Goal: Information Seeking & Learning: Learn about a topic

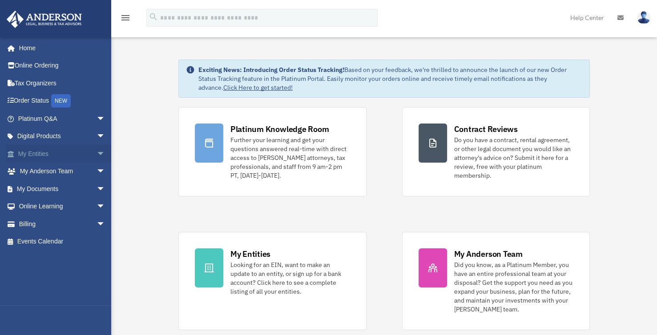
click at [97, 152] on span "arrow_drop_down" at bounding box center [106, 154] width 18 height 18
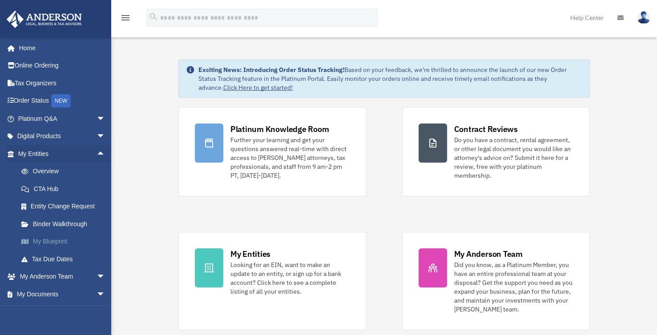
click at [49, 241] on link "My Blueprint" at bounding box center [65, 242] width 106 height 18
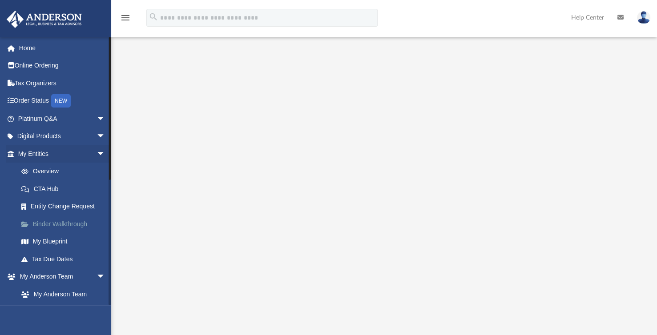
click at [65, 225] on link "Binder Walkthrough" at bounding box center [65, 224] width 106 height 18
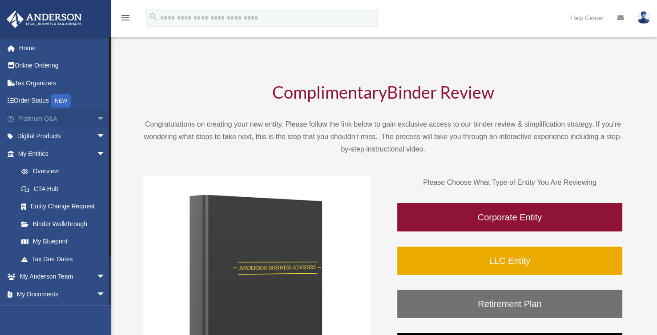
click at [97, 118] on span "arrow_drop_down" at bounding box center [106, 119] width 18 height 18
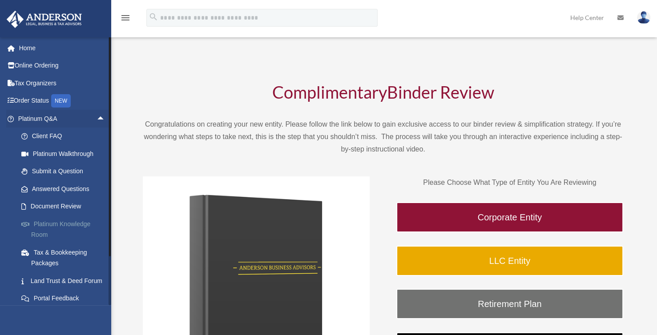
click at [66, 225] on link "Platinum Knowledge Room" at bounding box center [65, 229] width 106 height 28
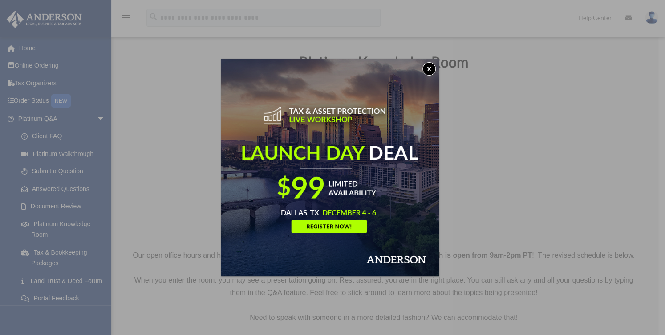
click at [433, 68] on button "x" at bounding box center [428, 68] width 13 height 13
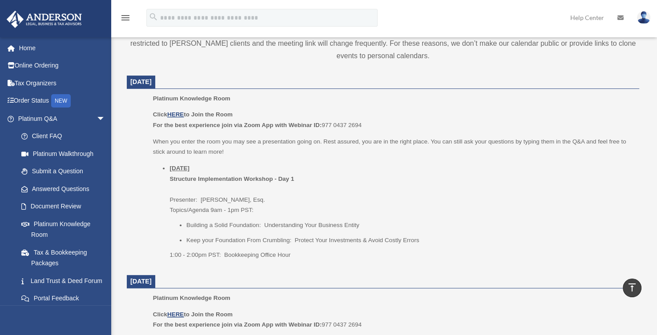
scroll to position [311, 0]
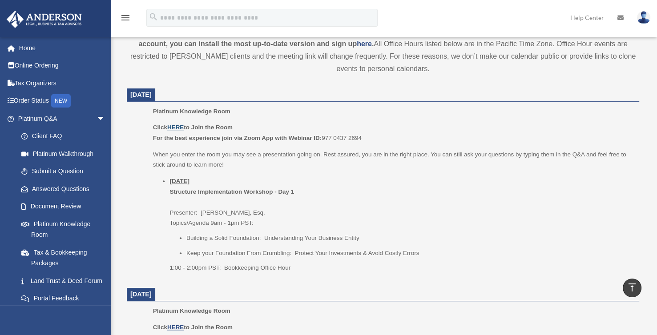
click at [177, 127] on u "HERE" at bounding box center [175, 127] width 16 height 7
click at [97, 120] on span "arrow_drop_down" at bounding box center [106, 119] width 18 height 18
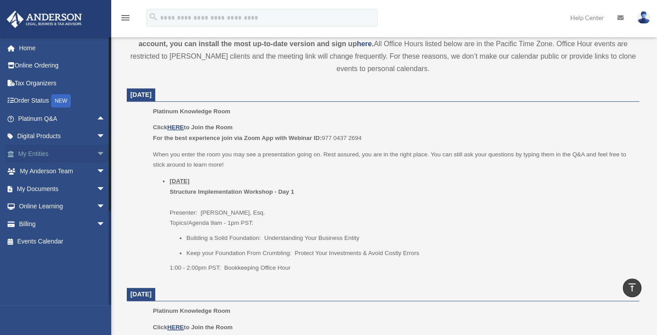
click at [97, 156] on span "arrow_drop_down" at bounding box center [106, 154] width 18 height 18
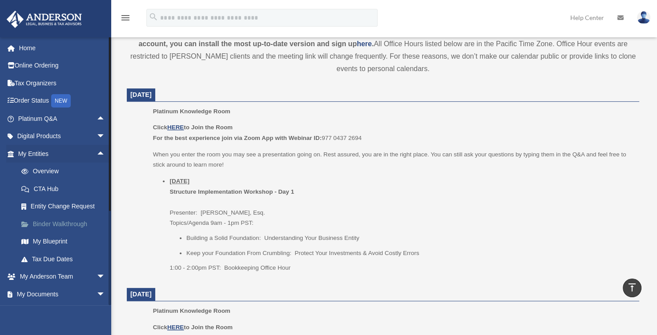
click at [77, 224] on link "Binder Walkthrough" at bounding box center [65, 224] width 106 height 18
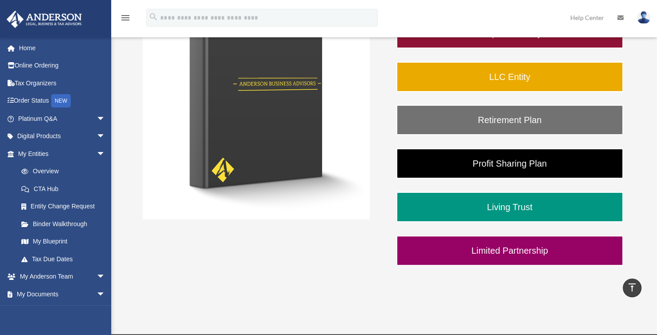
scroll to position [133, 0]
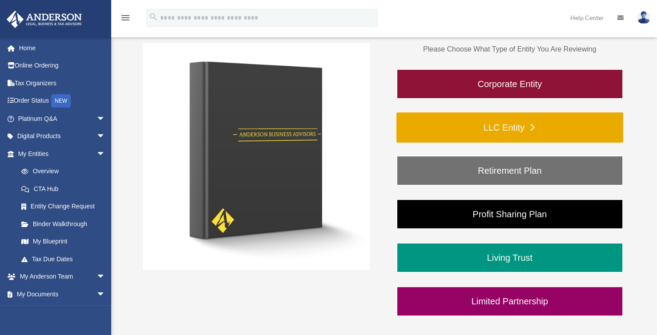
click at [487, 129] on link "LLC Entity" at bounding box center [509, 128] width 227 height 30
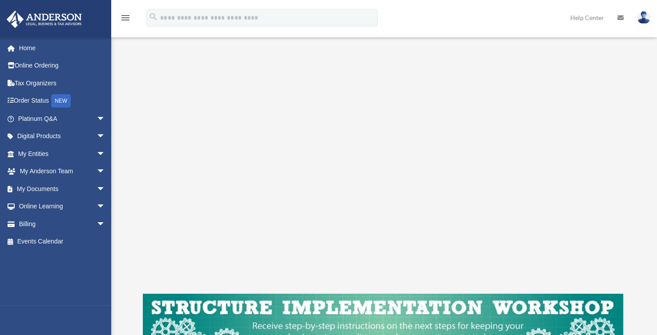
scroll to position [133, 0]
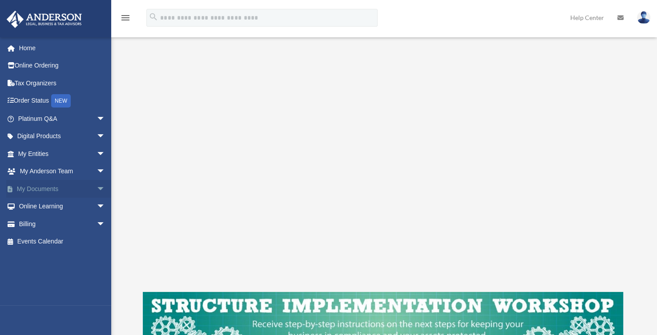
click at [49, 189] on link "My Documents arrow_drop_down" at bounding box center [62, 189] width 113 height 18
click at [97, 189] on span "arrow_drop_down" at bounding box center [106, 189] width 18 height 18
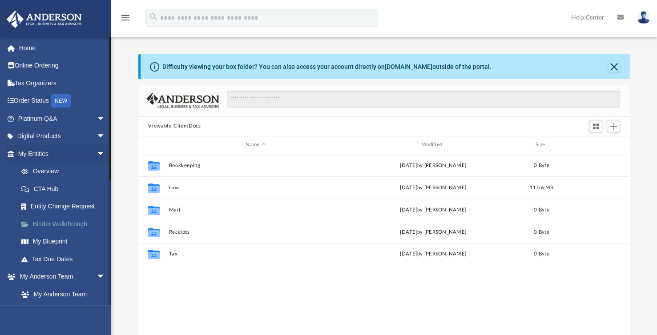
scroll to position [194, 483]
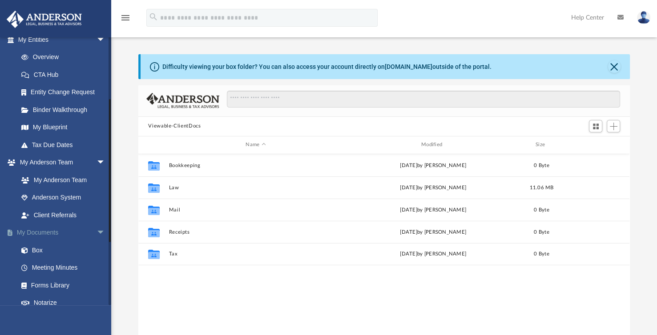
drag, startPoint x: 109, startPoint y: 173, endPoint x: 99, endPoint y: 232, distance: 59.2
click at [100, 235] on div "jaunamesidor1@gmail.com Sign Out jaunamesidor1@gmail.com Home Online Ordering T…" at bounding box center [55, 171] width 111 height 269
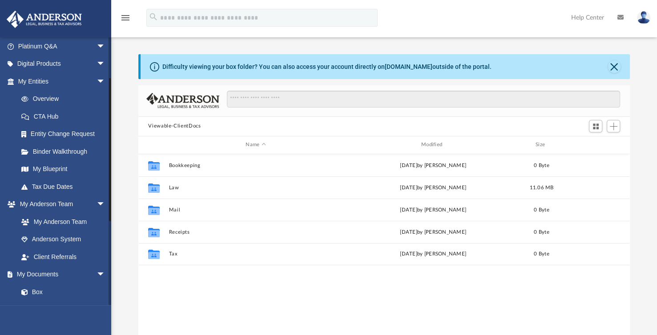
scroll to position [72, 0]
drag, startPoint x: 109, startPoint y: 201, endPoint x: 117, endPoint y: 178, distance: 23.5
click at [111, 178] on div "jaunamesidor1@gmail.com Sign Out jaunamesidor1@gmail.com Home Online Ordering T…" at bounding box center [55, 171] width 111 height 269
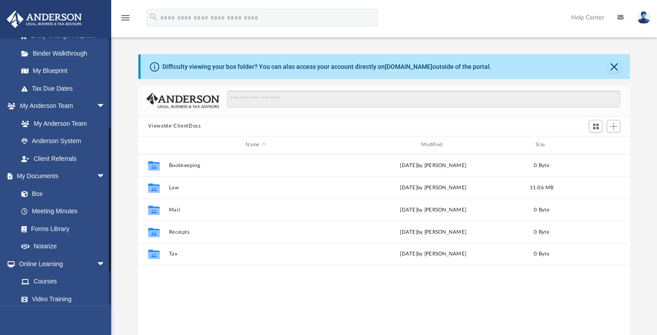
scroll to position [163, 0]
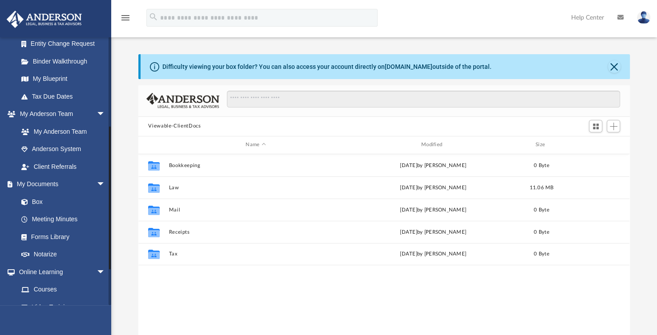
drag, startPoint x: 109, startPoint y: 206, endPoint x: 123, endPoint y: 257, distance: 52.1
click at [123, 257] on div "App jaunamesidor1@gmail.com Sign Out jaunamesidor1@gmail.com Home Online Orderi…" at bounding box center [328, 182] width 657 height 312
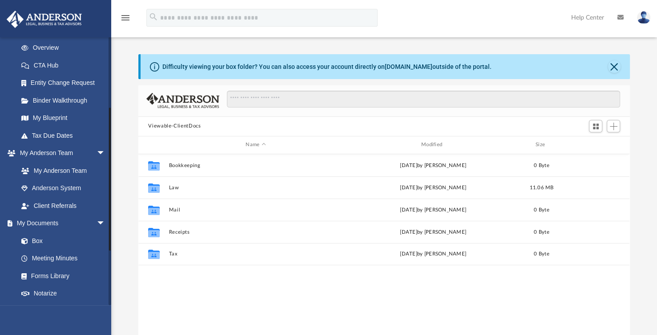
scroll to position [119, 0]
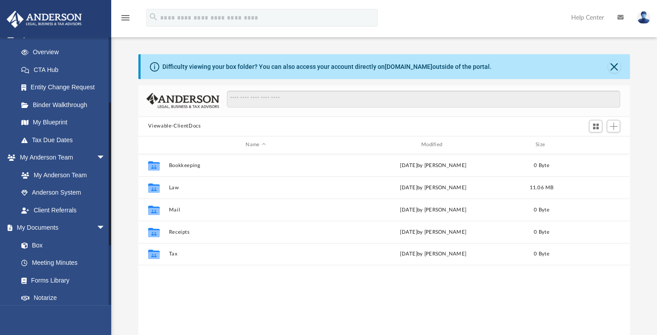
drag, startPoint x: 110, startPoint y: 214, endPoint x: 112, endPoint y: 190, distance: 24.1
click at [111, 190] on div "jaunamesidor1@gmail.com Sign Out jaunamesidor1@gmail.com Home Online Ordering T…" at bounding box center [55, 171] width 111 height 269
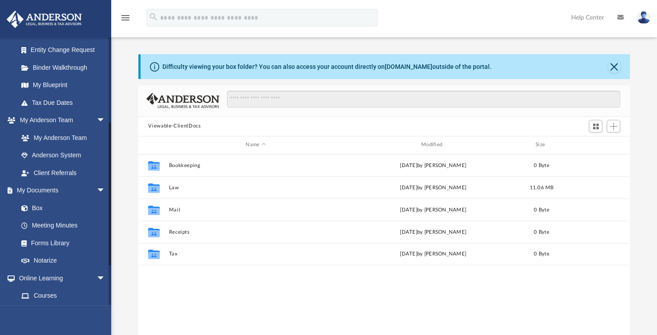
scroll to position [155, 0]
drag, startPoint x: 109, startPoint y: 183, endPoint x: 117, endPoint y: 203, distance: 21.6
click at [111, 203] on div "jaunamesidor1@gmail.com Sign Out jaunamesidor1@gmail.com Home Online Ordering T…" at bounding box center [55, 171] width 111 height 269
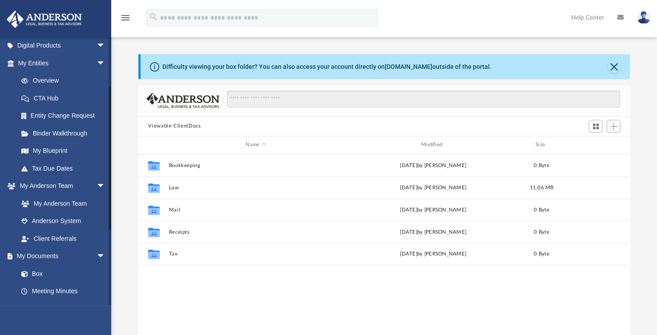
scroll to position [85, 0]
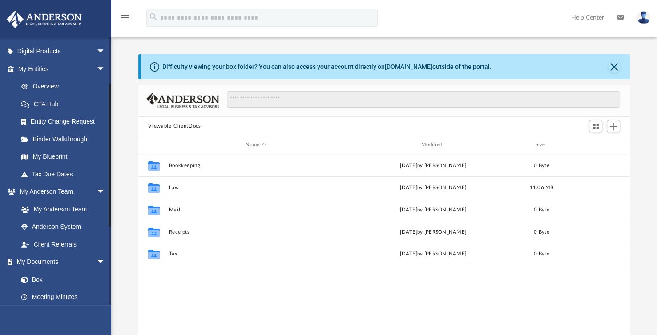
drag, startPoint x: 109, startPoint y: 146, endPoint x: 121, endPoint y: 108, distance: 40.8
click at [121, 108] on div "App jaunamesidor1@gmail.com Sign Out jaunamesidor1@gmail.com Home Online Orderi…" at bounding box center [328, 182] width 657 height 312
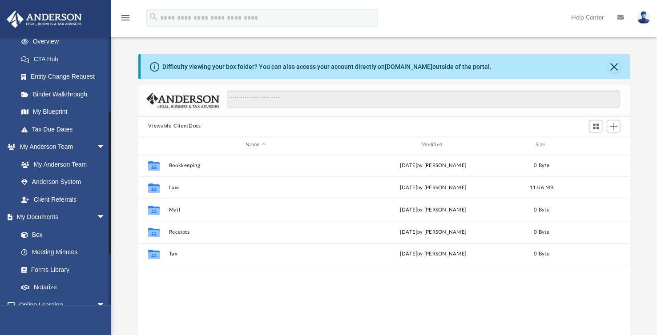
scroll to position [136, 0]
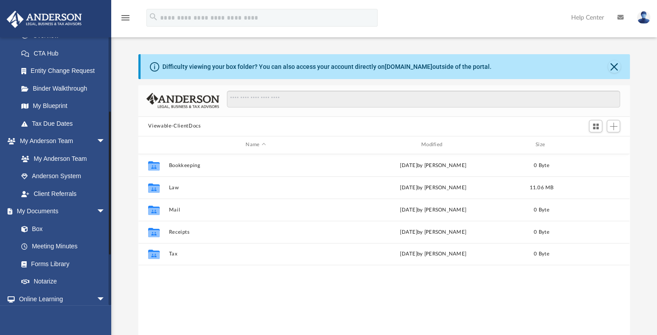
drag, startPoint x: 109, startPoint y: 167, endPoint x: 111, endPoint y: 195, distance: 28.1
click at [111, 195] on div at bounding box center [110, 171] width 3 height 269
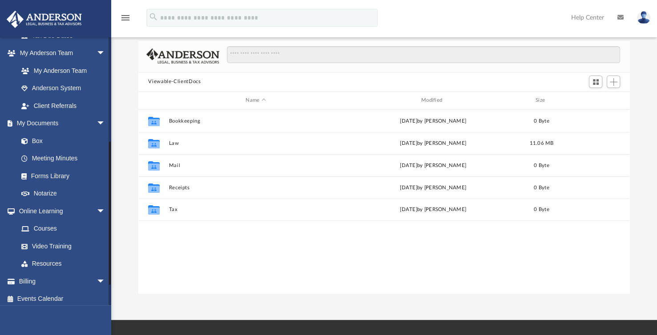
scroll to position [228, 0]
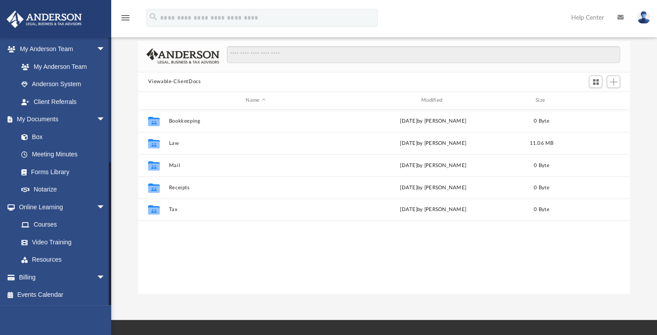
drag, startPoint x: 109, startPoint y: 198, endPoint x: 109, endPoint y: 235, distance: 37.4
click at [109, 235] on div at bounding box center [110, 233] width 2 height 143
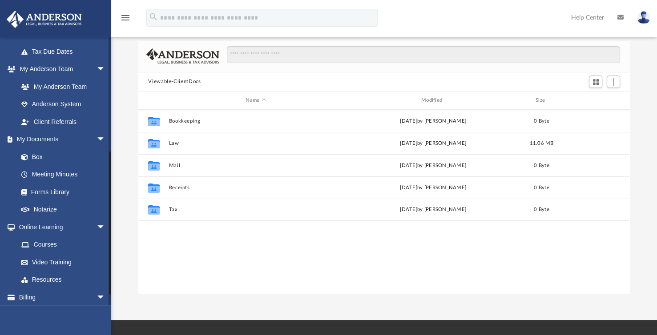
scroll to position [208, 0]
drag, startPoint x: 110, startPoint y: 156, endPoint x: 116, endPoint y: 271, distance: 114.9
click at [111, 271] on div "jaunamesidor1@gmail.com Sign Out jaunamesidor1@gmail.com Home Online Ordering T…" at bounding box center [55, 171] width 111 height 269
click at [58, 263] on link "Video Training" at bounding box center [65, 262] width 106 height 18
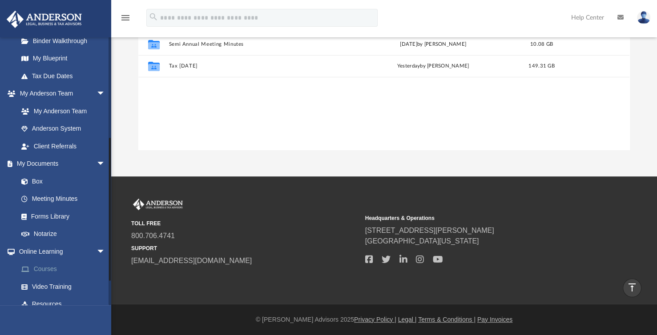
scroll to position [139, 0]
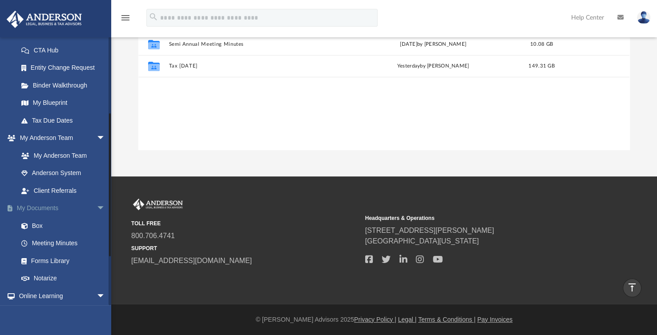
click at [97, 208] on span "arrow_drop_down" at bounding box center [106, 209] width 18 height 18
click at [97, 137] on span "arrow_drop_down" at bounding box center [106, 138] width 18 height 18
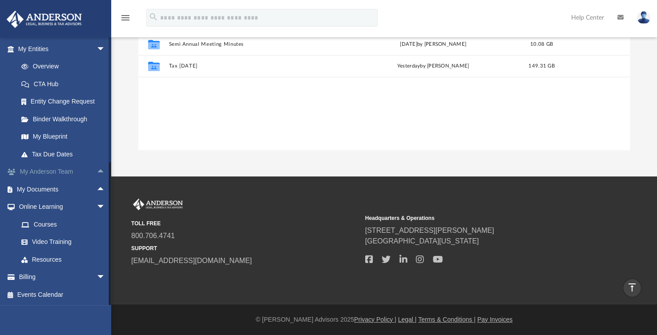
click at [97, 170] on span "arrow_drop_up" at bounding box center [106, 172] width 18 height 18
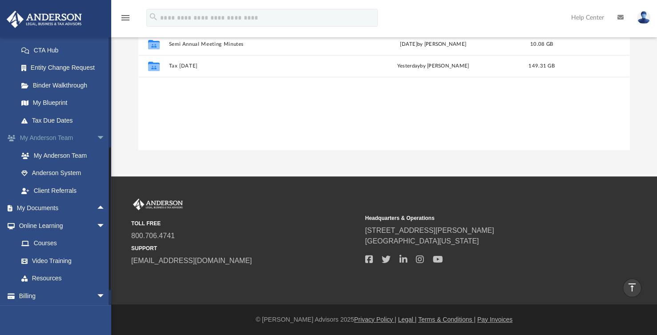
click at [97, 139] on span "arrow_drop_down" at bounding box center [106, 138] width 18 height 18
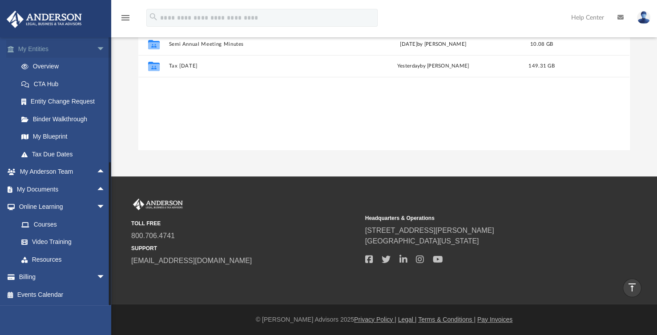
click at [97, 46] on span "arrow_drop_down" at bounding box center [106, 49] width 18 height 18
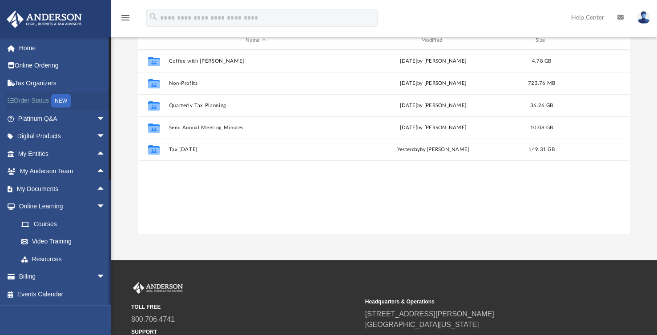
scroll to position [89, 0]
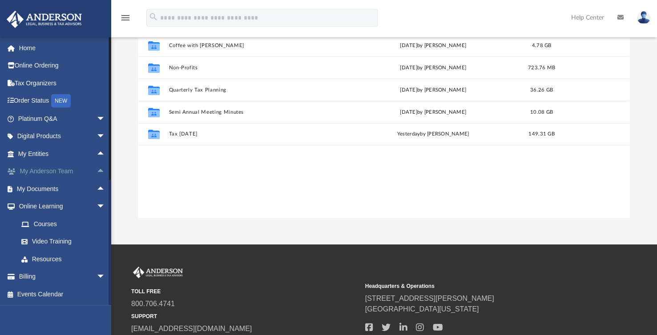
click at [97, 172] on span "arrow_drop_up" at bounding box center [106, 172] width 18 height 18
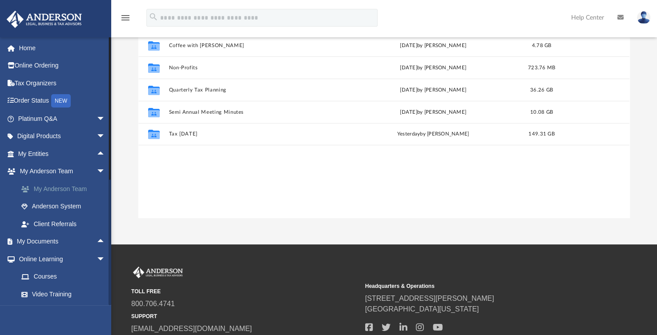
click at [79, 187] on link "My Anderson Team" at bounding box center [65, 189] width 106 height 18
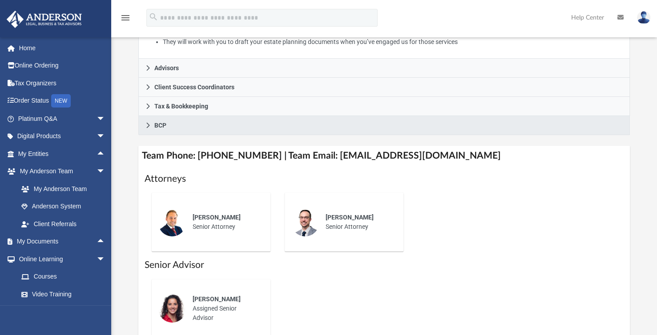
scroll to position [267, 0]
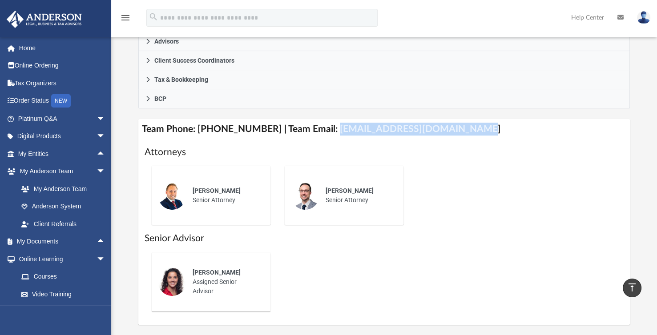
drag, startPoint x: 322, startPoint y: 129, endPoint x: 445, endPoint y: 132, distance: 122.8
click at [458, 129] on h4 "Team Phone: (725) 201-7553 | Team Email: myteam@andersonadvisors.com" at bounding box center [383, 129] width 491 height 20
copy h4 "myteam@andersonadvisors.com"
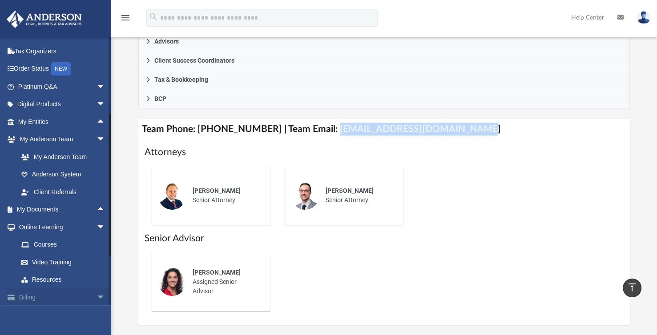
scroll to position [44, 0]
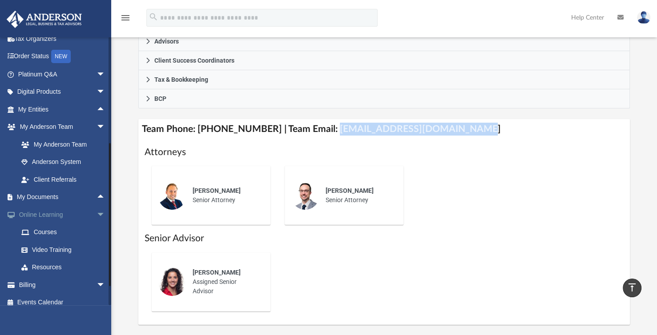
click at [97, 216] on span "arrow_drop_down" at bounding box center [106, 215] width 18 height 18
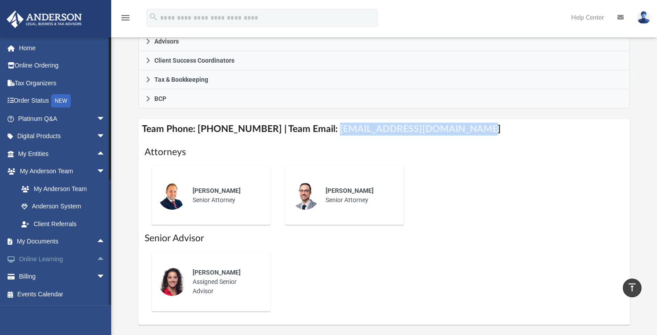
scroll to position [0, 0]
click at [97, 241] on span "arrow_drop_up" at bounding box center [106, 242] width 18 height 18
click at [97, 119] on span "arrow_drop_down" at bounding box center [106, 119] width 18 height 18
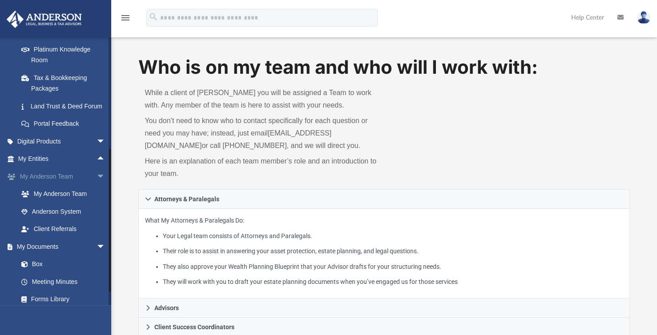
scroll to position [261, 0]
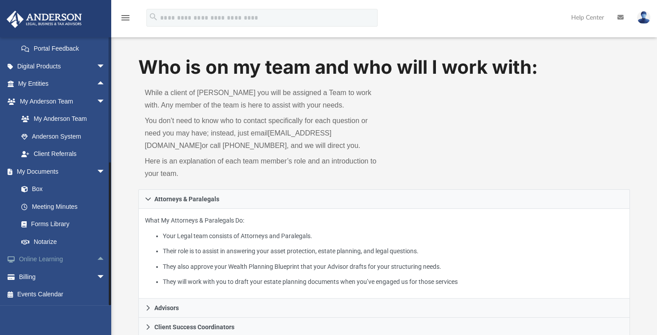
click at [97, 259] on span "arrow_drop_up" at bounding box center [106, 260] width 18 height 18
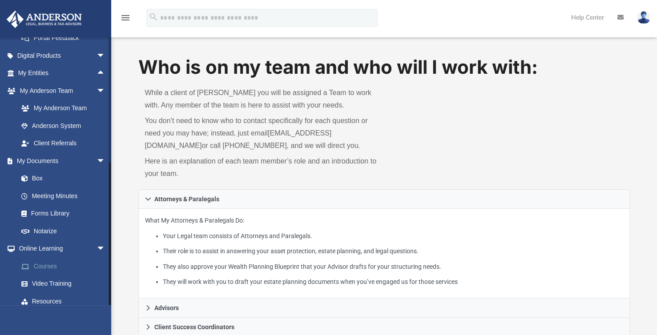
click at [49, 275] on link "Courses" at bounding box center [65, 267] width 106 height 18
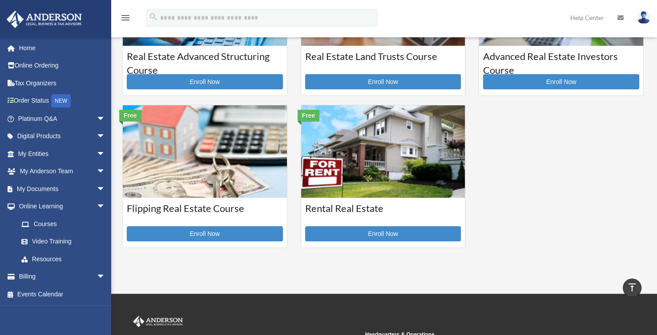
scroll to position [267, 0]
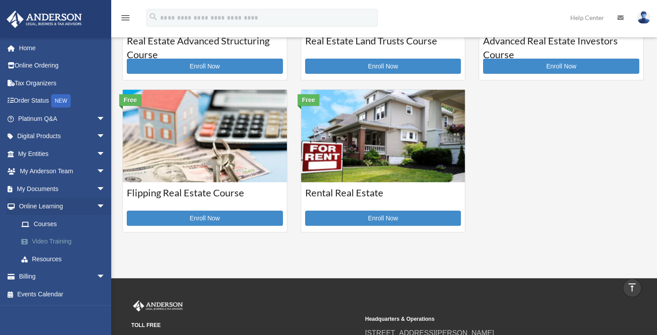
click at [44, 243] on link "Video Training" at bounding box center [65, 242] width 106 height 18
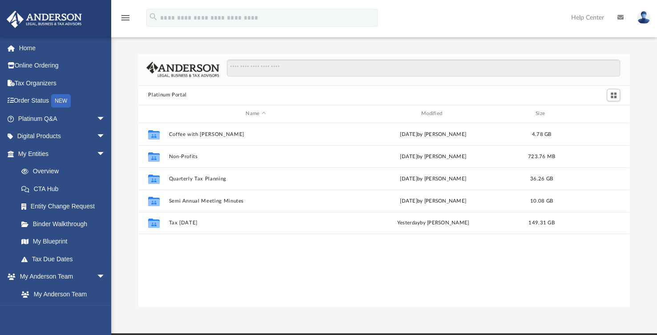
scroll to position [194, 483]
click at [52, 225] on link "Binder Walkthrough" at bounding box center [65, 224] width 106 height 18
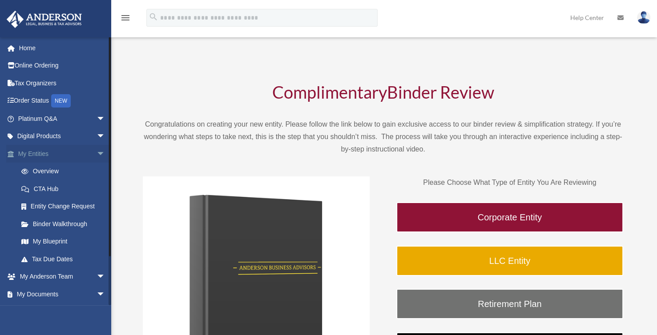
click at [97, 153] on span "arrow_drop_down" at bounding box center [106, 154] width 18 height 18
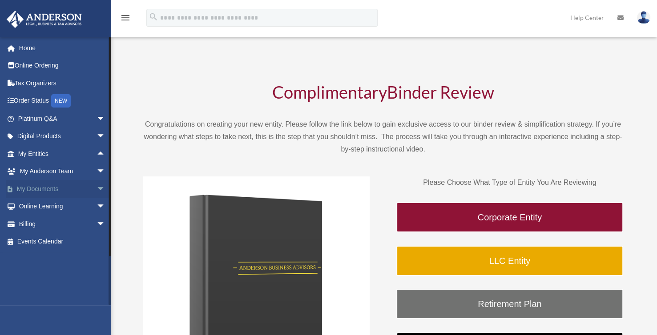
click at [97, 189] on span "arrow_drop_down" at bounding box center [106, 189] width 18 height 18
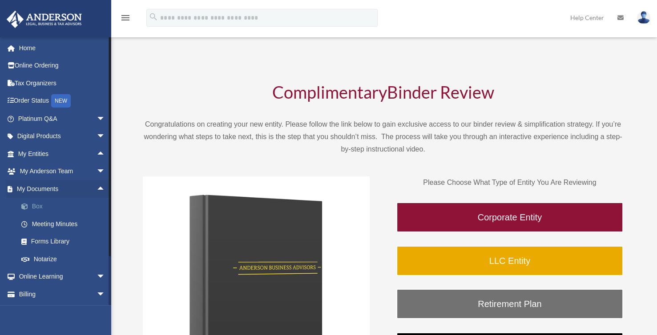
click at [39, 209] on link "Box" at bounding box center [65, 207] width 106 height 18
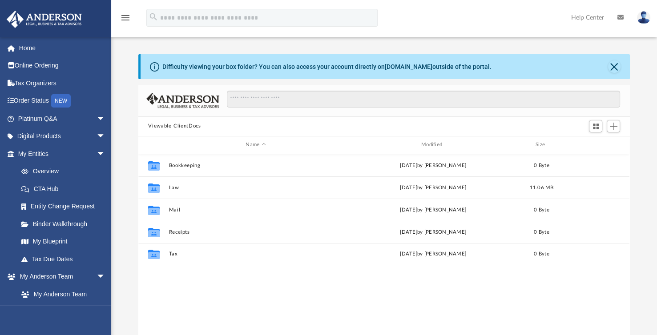
scroll to position [194, 483]
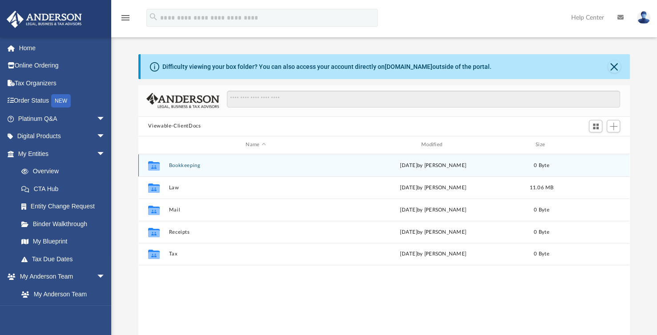
click at [171, 165] on button "Bookkeeping" at bounding box center [255, 166] width 173 height 6
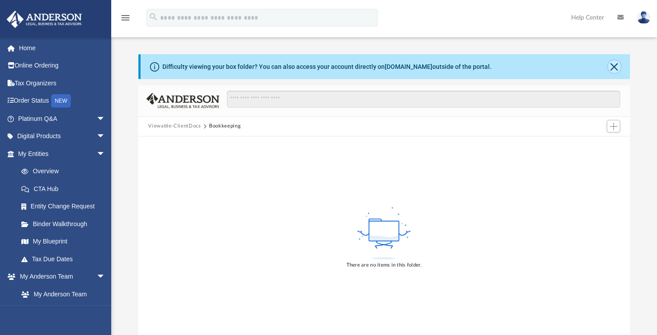
click at [616, 70] on button "Close" at bounding box center [614, 66] width 12 height 12
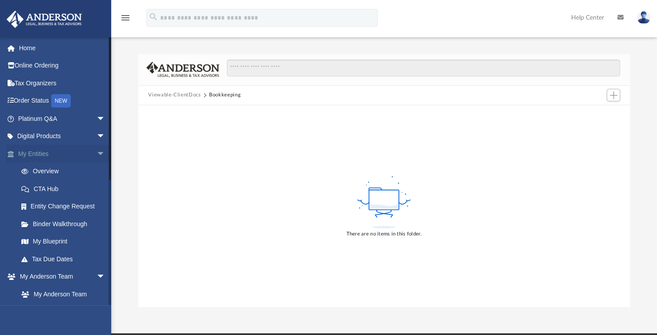
click at [97, 155] on span "arrow_drop_down" at bounding box center [106, 154] width 18 height 18
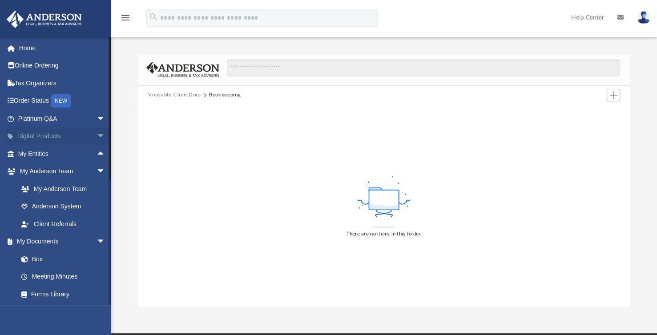
click at [97, 137] on span "arrow_drop_down" at bounding box center [106, 137] width 18 height 18
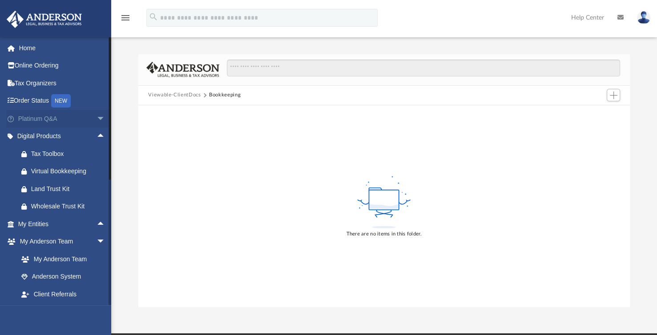
click at [97, 120] on span "arrow_drop_down" at bounding box center [106, 119] width 18 height 18
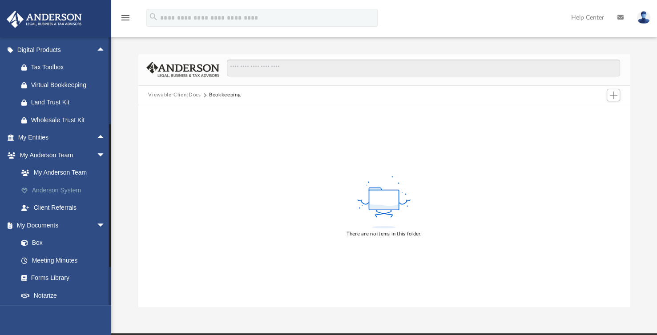
scroll to position [267, 0]
click at [34, 252] on link "Box" at bounding box center [65, 243] width 106 height 18
click at [36, 252] on link "Box" at bounding box center [65, 243] width 106 height 18
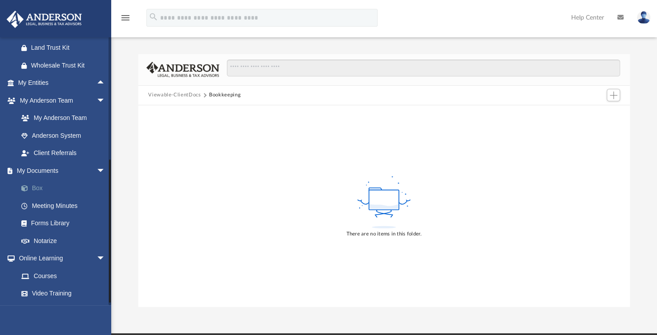
scroll to position [384, 0]
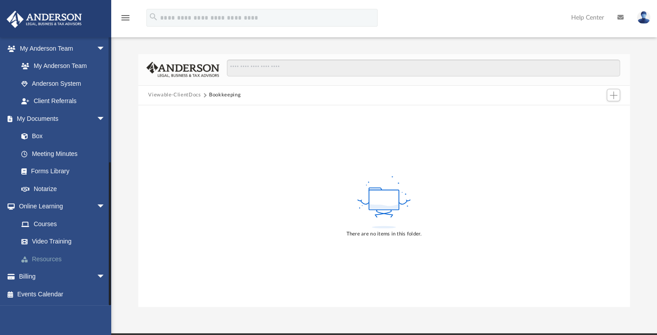
click at [50, 259] on link "Resources" at bounding box center [65, 259] width 106 height 18
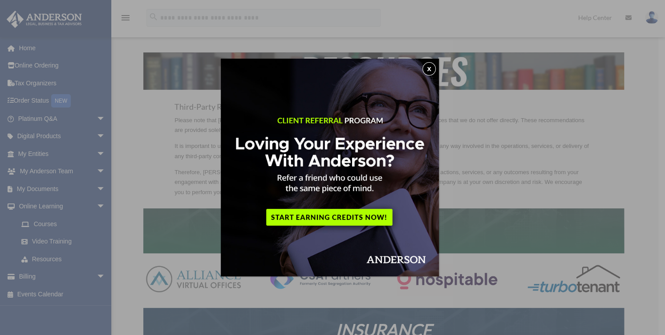
click at [435, 69] on button "x" at bounding box center [428, 68] width 13 height 13
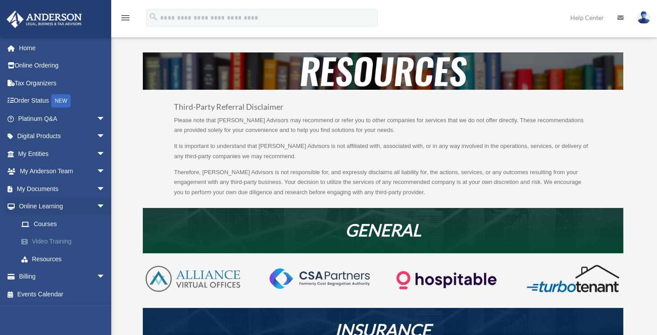
click at [46, 243] on link "Video Training" at bounding box center [65, 242] width 106 height 18
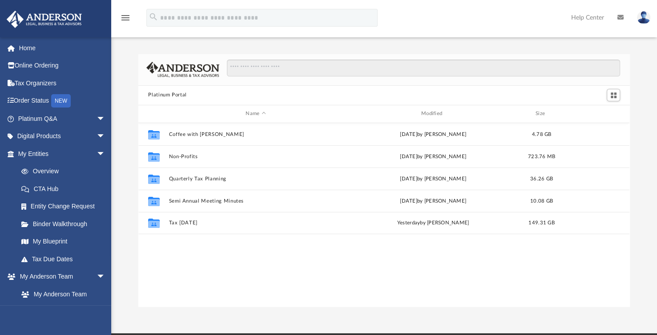
scroll to position [194, 483]
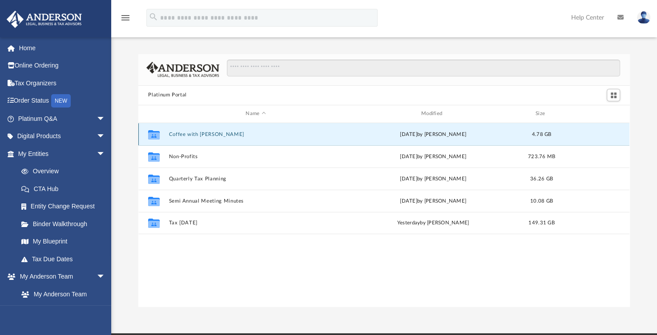
click at [184, 134] on button "Coffee with [PERSON_NAME]" at bounding box center [255, 135] width 173 height 6
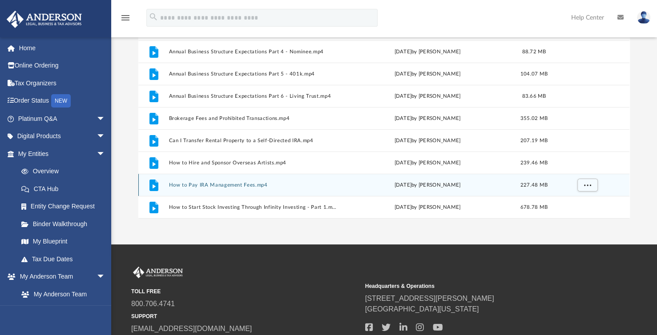
scroll to position [38, 0]
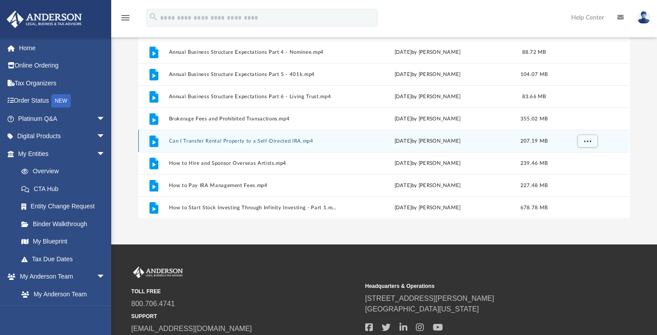
click at [214, 144] on div "File Can I Transfer Rental Property to a Self-Directed IRA.mp4 [DATE] by [PERSO…" at bounding box center [383, 141] width 491 height 22
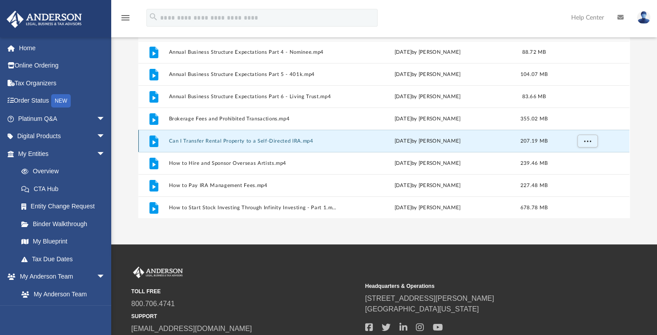
click at [204, 141] on button "Can I Transfer Rental Property to a Self-Directed IRA.mp4" at bounding box center [254, 141] width 170 height 6
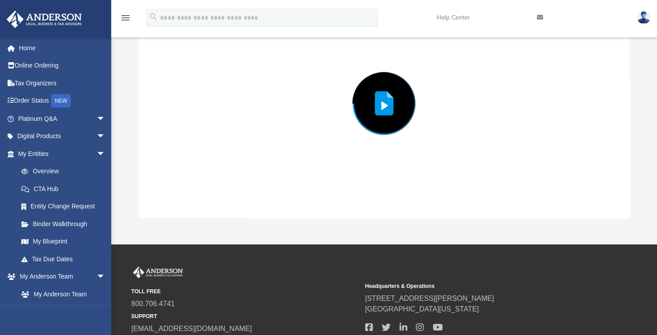
scroll to position [54, 0]
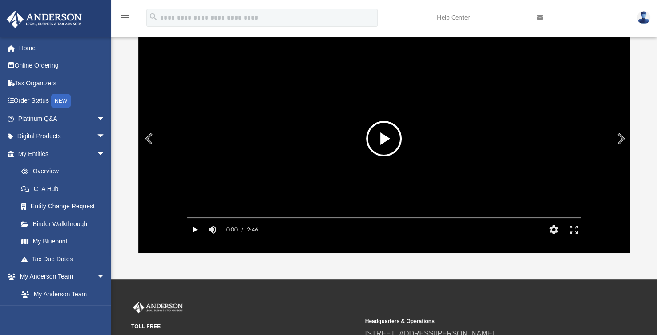
click at [194, 239] on button "Play" at bounding box center [195, 230] width 20 height 18
click at [337, 226] on video "File preview" at bounding box center [384, 138] width 408 height 204
click at [389, 144] on button "File preview" at bounding box center [384, 139] width 36 height 36
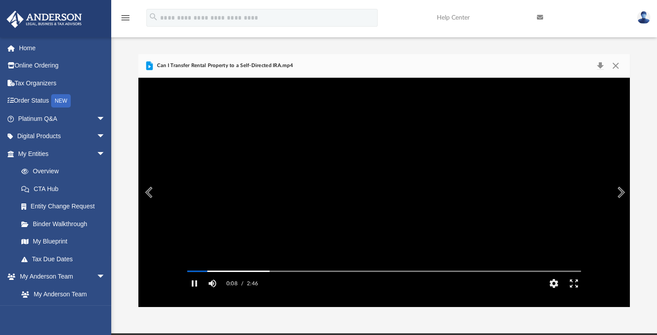
scroll to position [0, 0]
drag, startPoint x: 614, startPoint y: 66, endPoint x: 613, endPoint y: 72, distance: 5.9
click at [615, 67] on button "Close" at bounding box center [616, 66] width 16 height 12
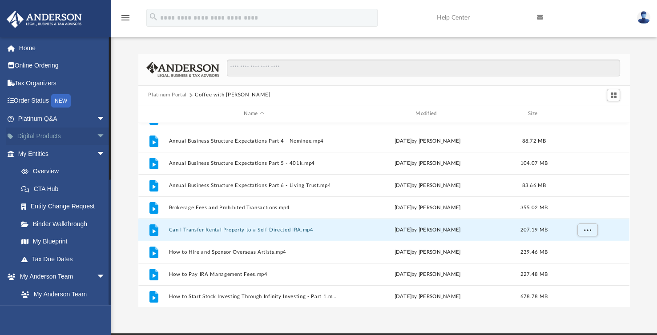
click at [97, 140] on span "arrow_drop_down" at bounding box center [106, 137] width 18 height 18
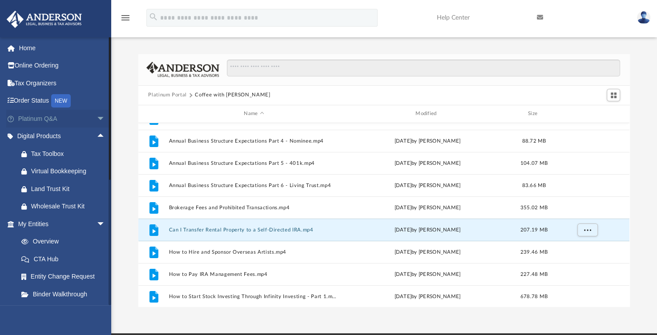
click at [97, 118] on span "arrow_drop_down" at bounding box center [106, 119] width 18 height 18
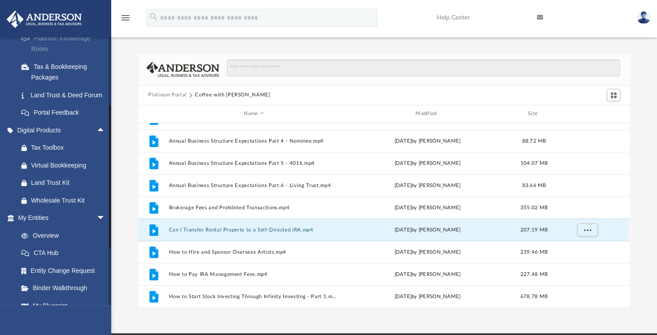
scroll to position [267, 0]
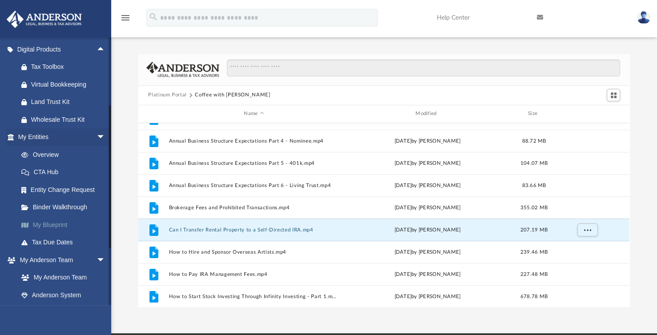
click at [59, 234] on link "My Blueprint" at bounding box center [65, 225] width 106 height 18
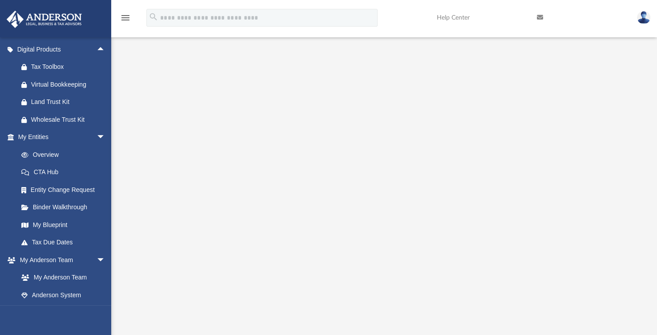
click at [128, 20] on icon "menu" at bounding box center [125, 17] width 11 height 11
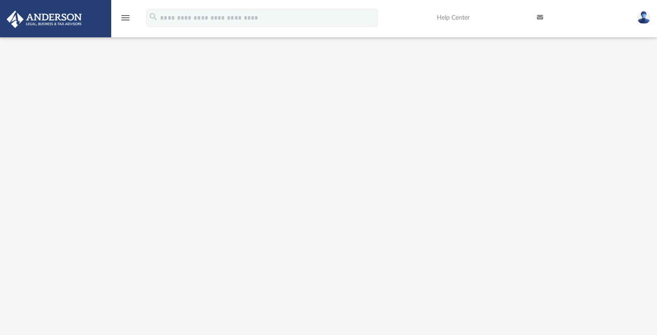
scroll to position [85, 0]
